Goal: Task Accomplishment & Management: Manage account settings

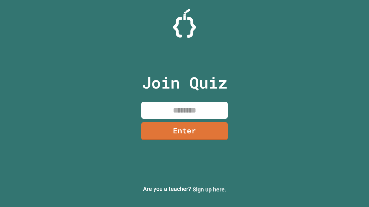
click at [209, 190] on link "Sign up here." at bounding box center [209, 189] width 34 height 7
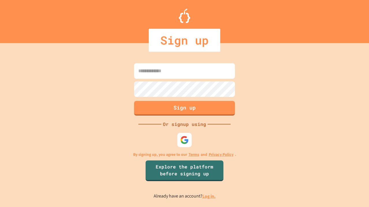
click at [209, 196] on link "Log in." at bounding box center [208, 197] width 13 height 6
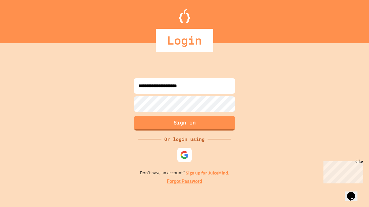
type input "**********"
